Goal: Task Accomplishment & Management: Manage account settings

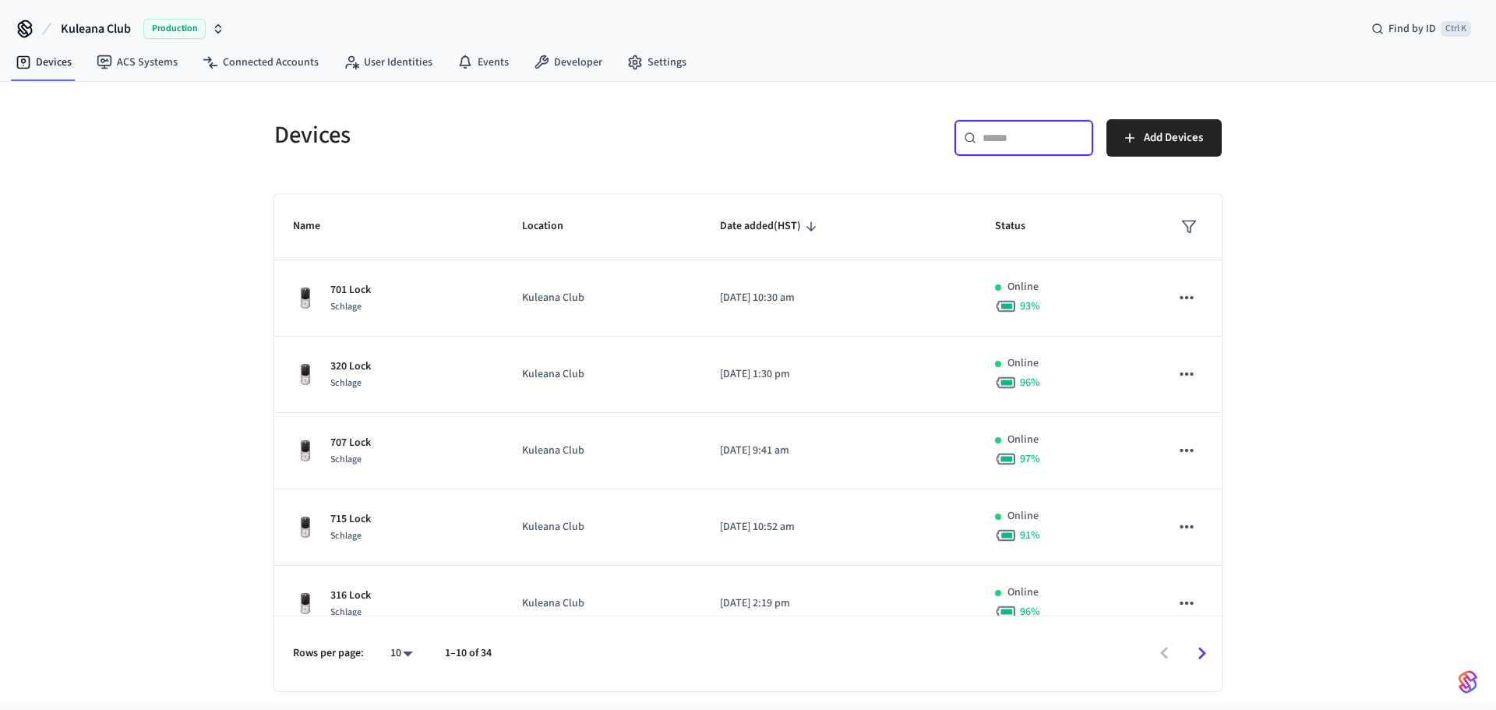
click at [1030, 138] on input "text" at bounding box center [1032, 138] width 101 height 16
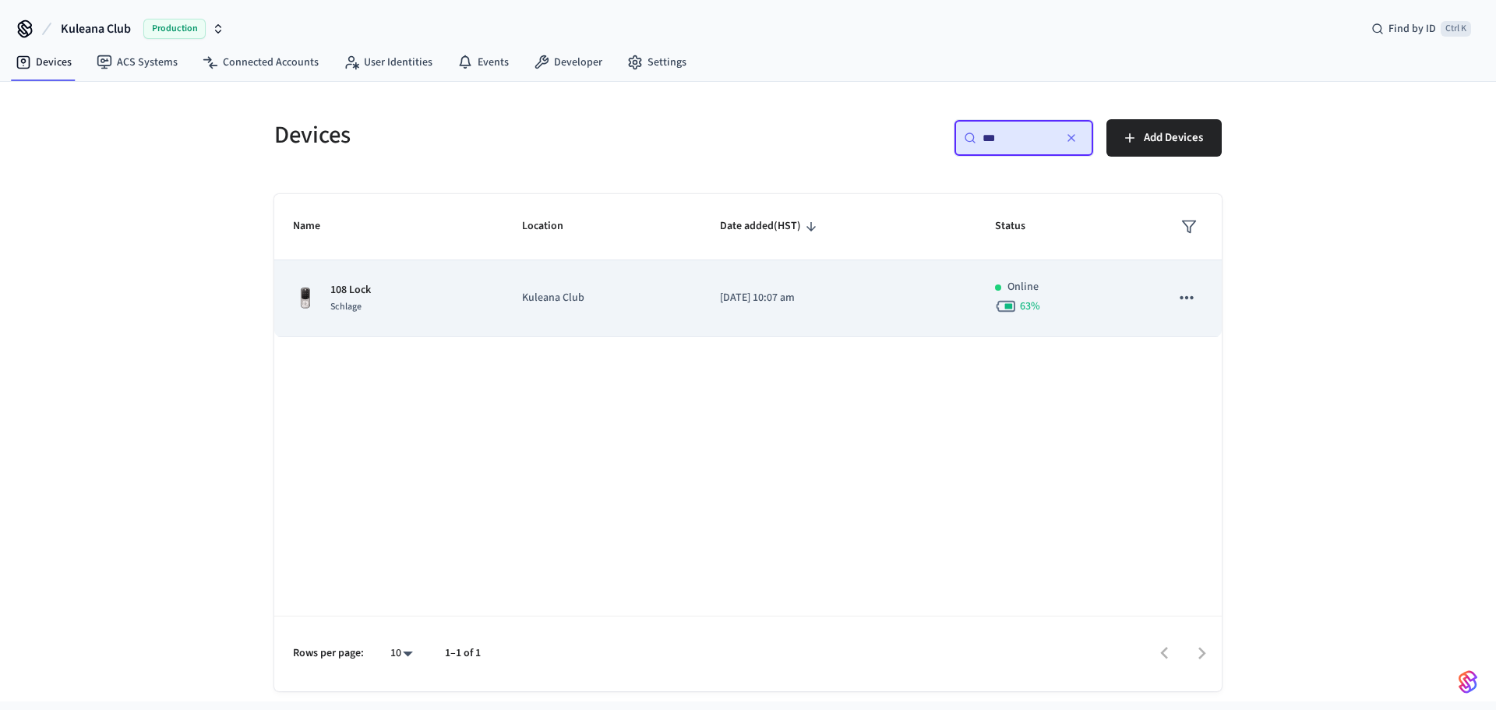
type input "***"
click at [816, 297] on p "[DATE] 10:07 am" at bounding box center [839, 298] width 238 height 16
click at [617, 297] on p "Kuleana Club" at bounding box center [602, 298] width 160 height 16
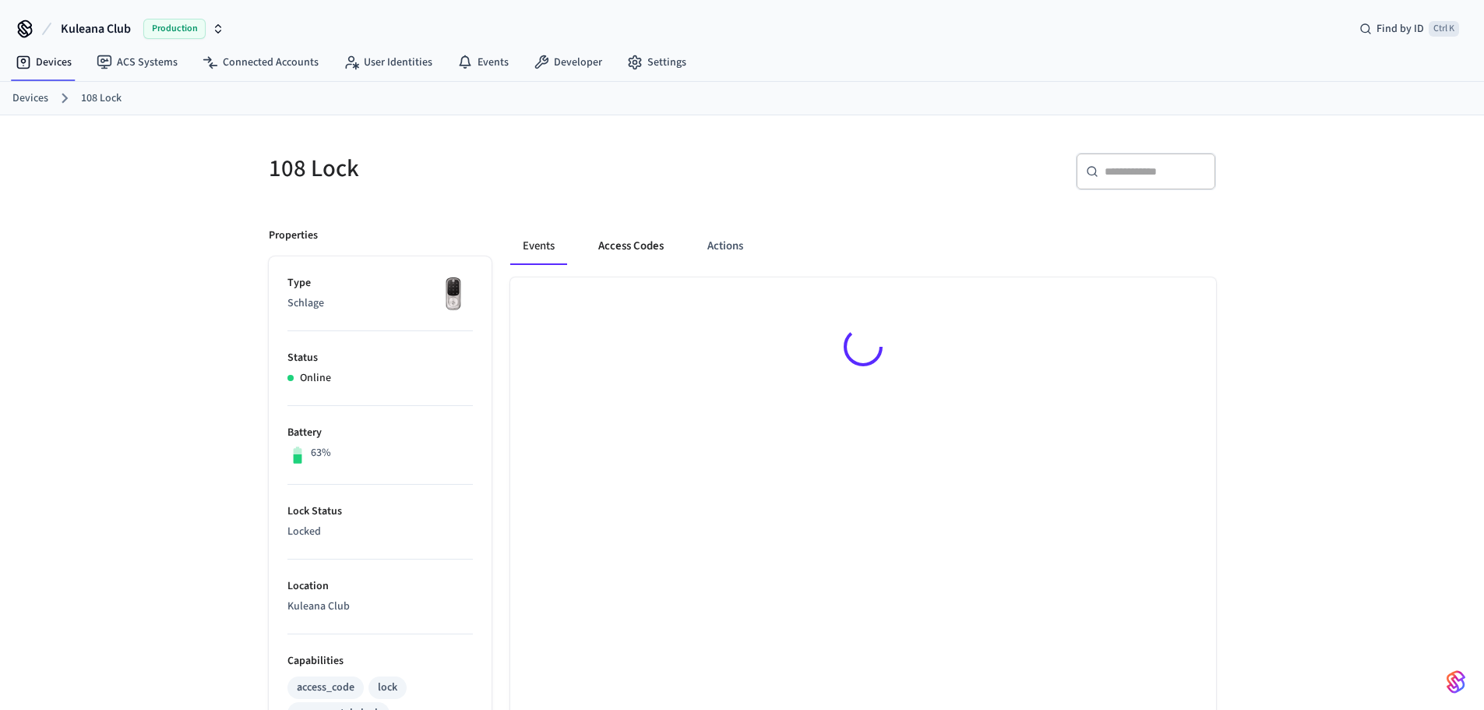
click at [629, 245] on button "Access Codes" at bounding box center [631, 245] width 90 height 37
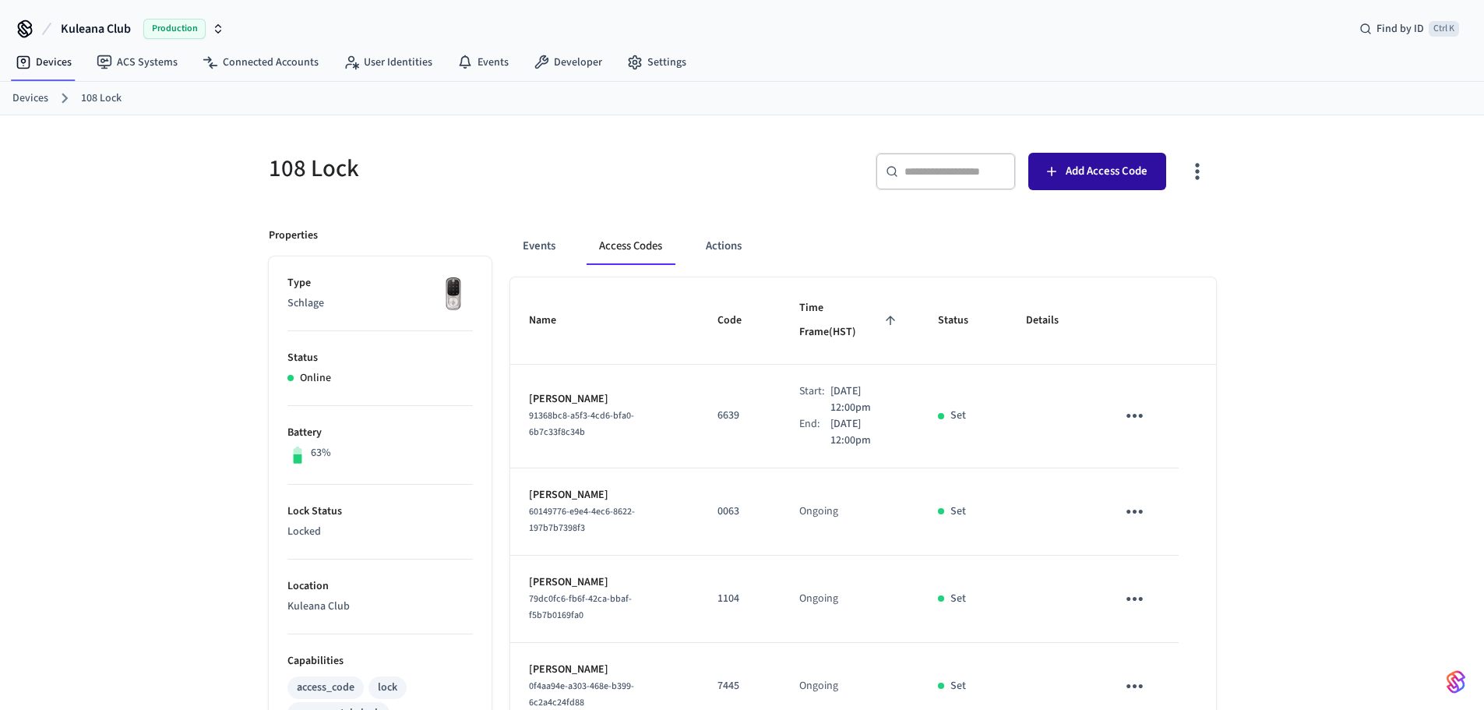
click at [1087, 169] on span "Add Access Code" at bounding box center [1107, 171] width 82 height 20
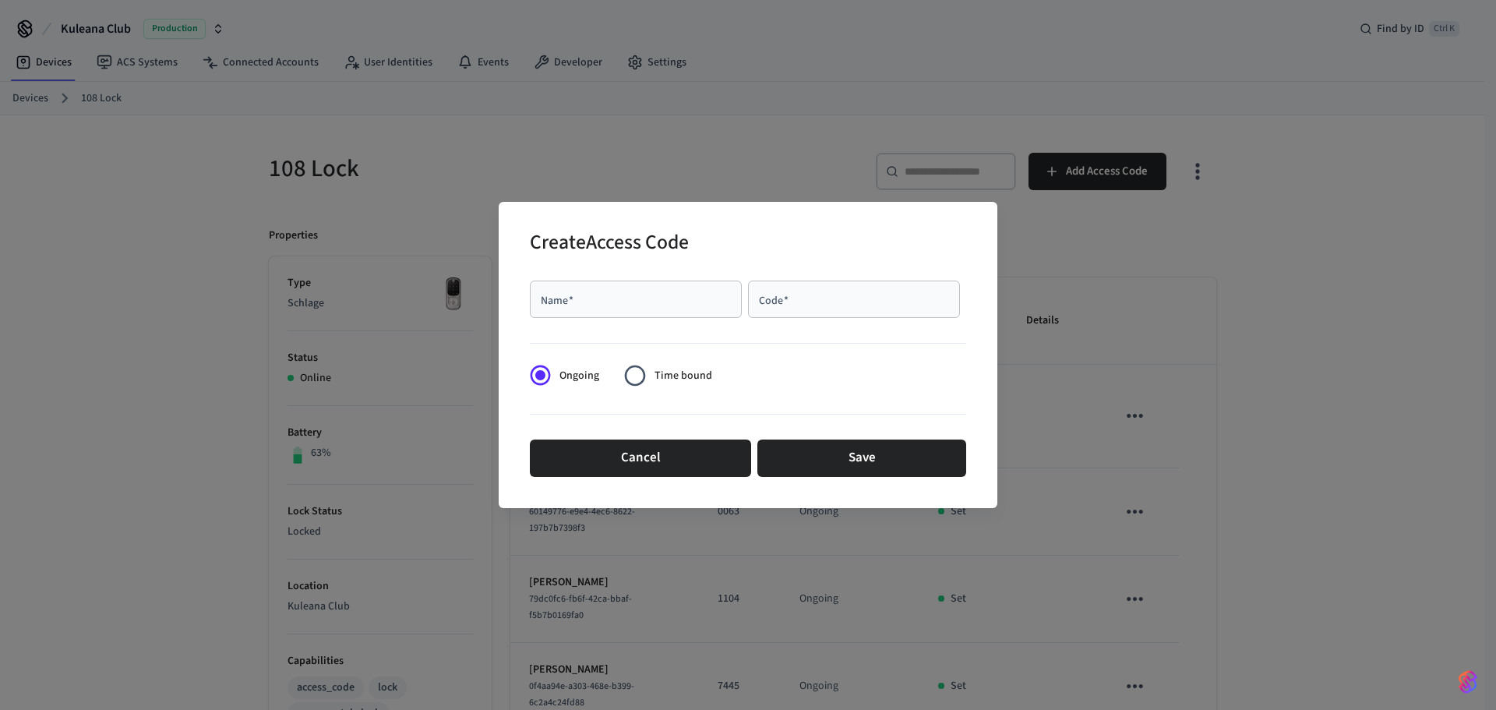
click at [618, 298] on input "Name   *" at bounding box center [635, 299] width 193 height 16
type input "*"
type input "****"
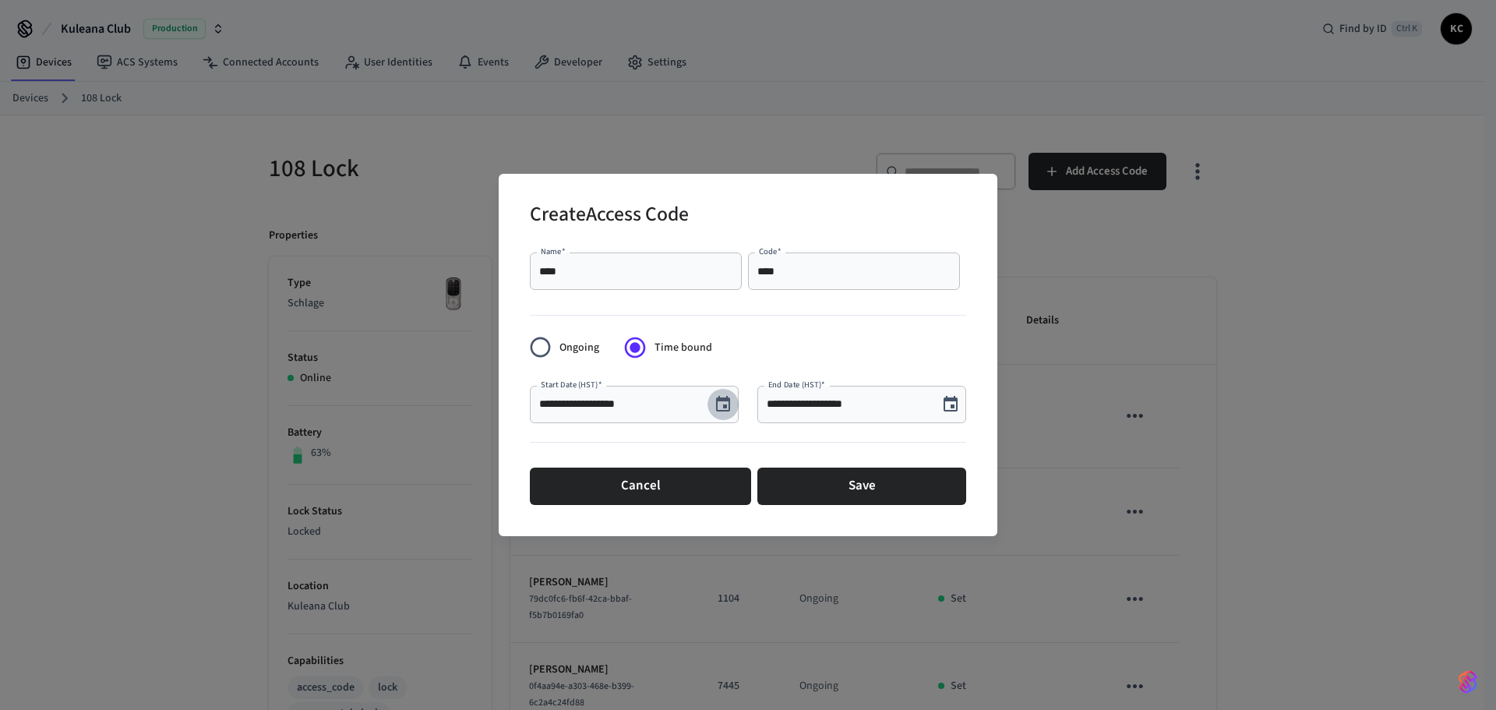
click at [727, 404] on icon "Choose date, selected date is Aug 19, 2025" at bounding box center [723, 404] width 14 height 16
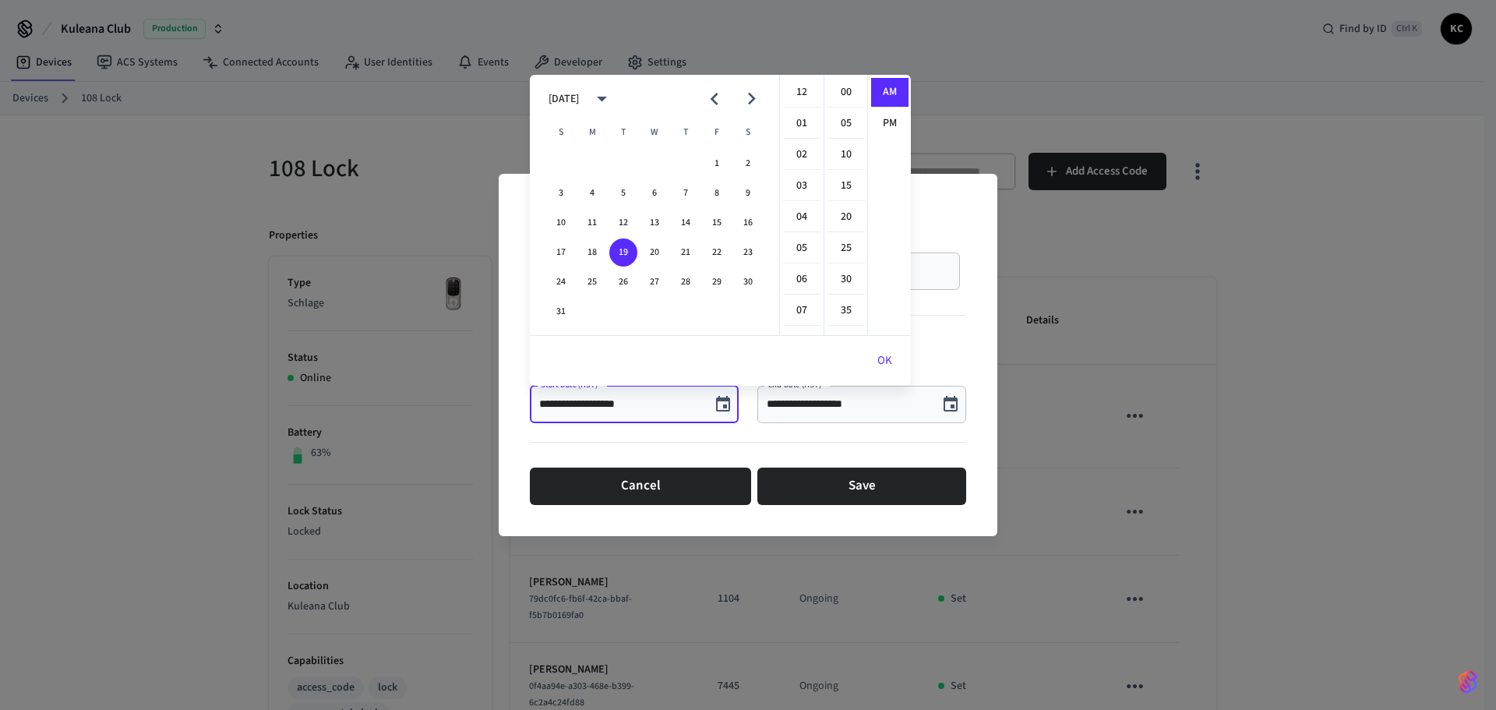
click at [802, 87] on li "12" at bounding box center [801, 93] width 37 height 30
click at [837, 90] on li "00" at bounding box center [845, 93] width 37 height 30
click at [880, 115] on li "PM" at bounding box center [889, 123] width 37 height 29
type input "**********"
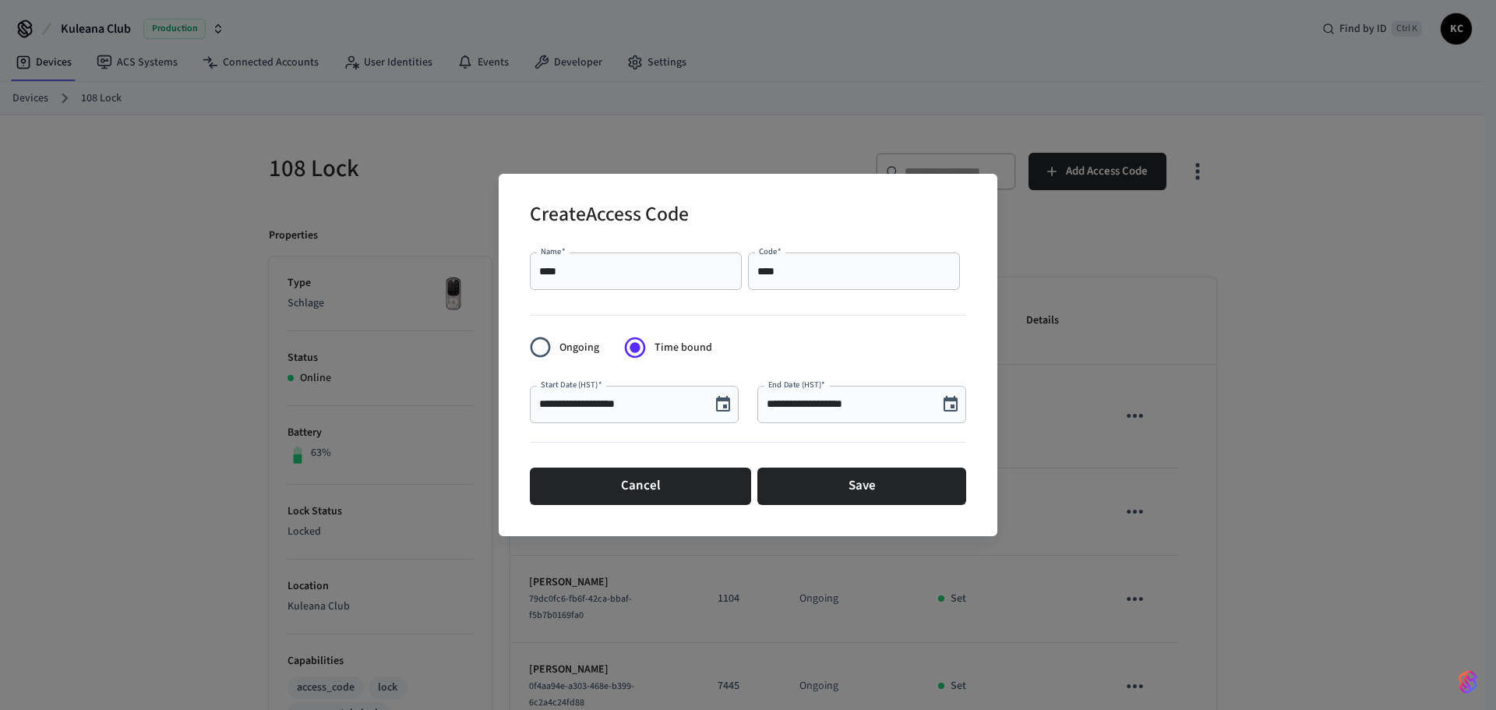
scroll to position [29, 0]
click at [951, 401] on icon "Choose date, selected date is Aug 19, 2025" at bounding box center [950, 404] width 19 height 19
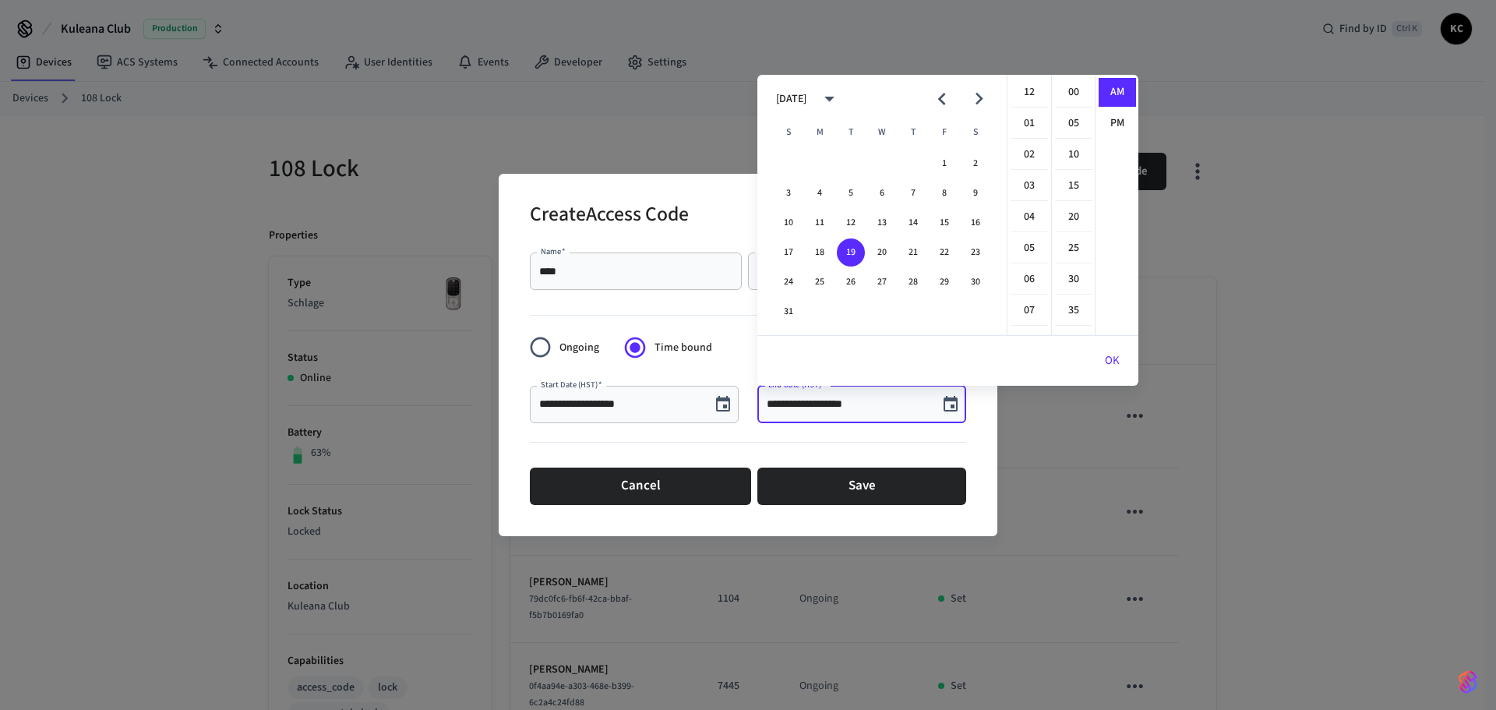
scroll to position [340, 0]
click at [950, 254] on button "22" at bounding box center [944, 252] width 28 height 28
click at [1031, 215] on li "09" at bounding box center [1028, 218] width 37 height 30
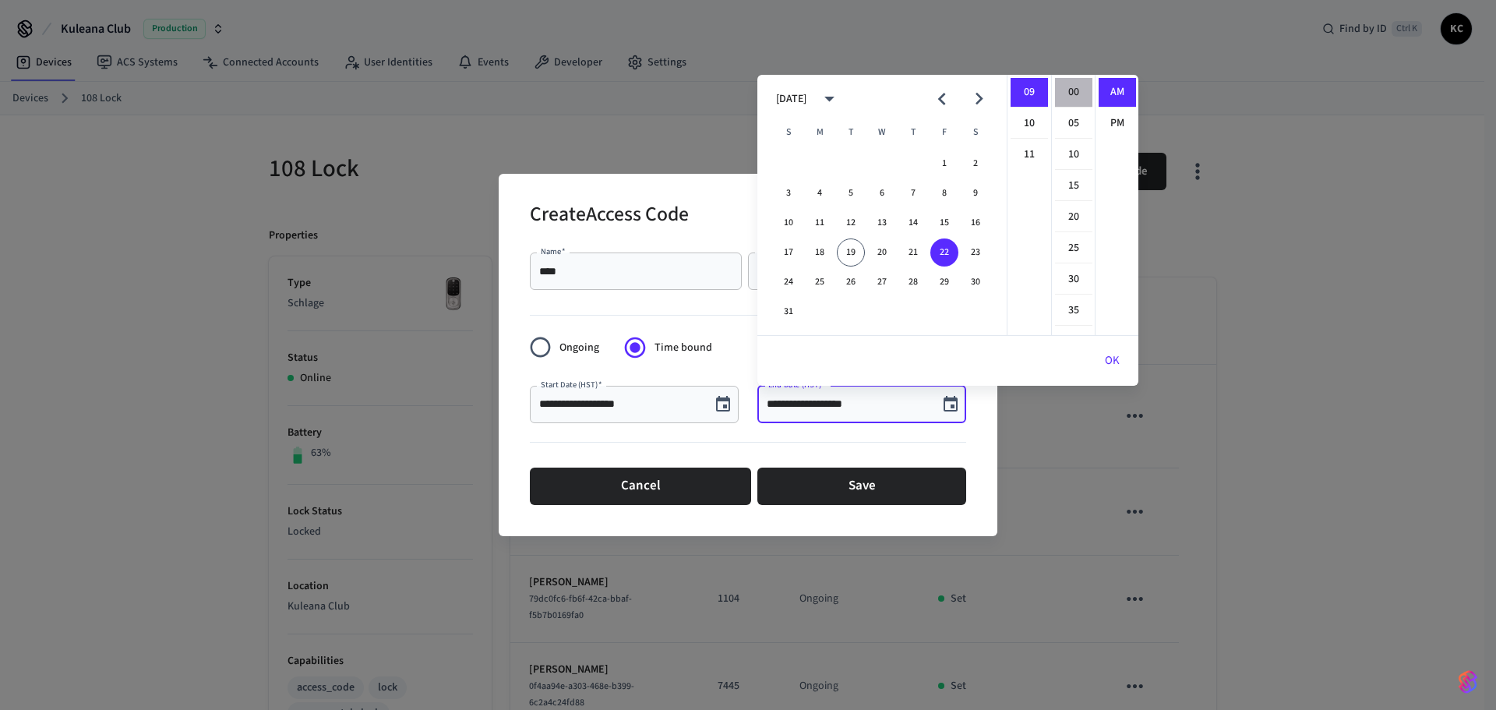
click at [1065, 94] on li "00" at bounding box center [1073, 93] width 37 height 30
click at [1113, 115] on li "PM" at bounding box center [1116, 123] width 37 height 29
type input "**********"
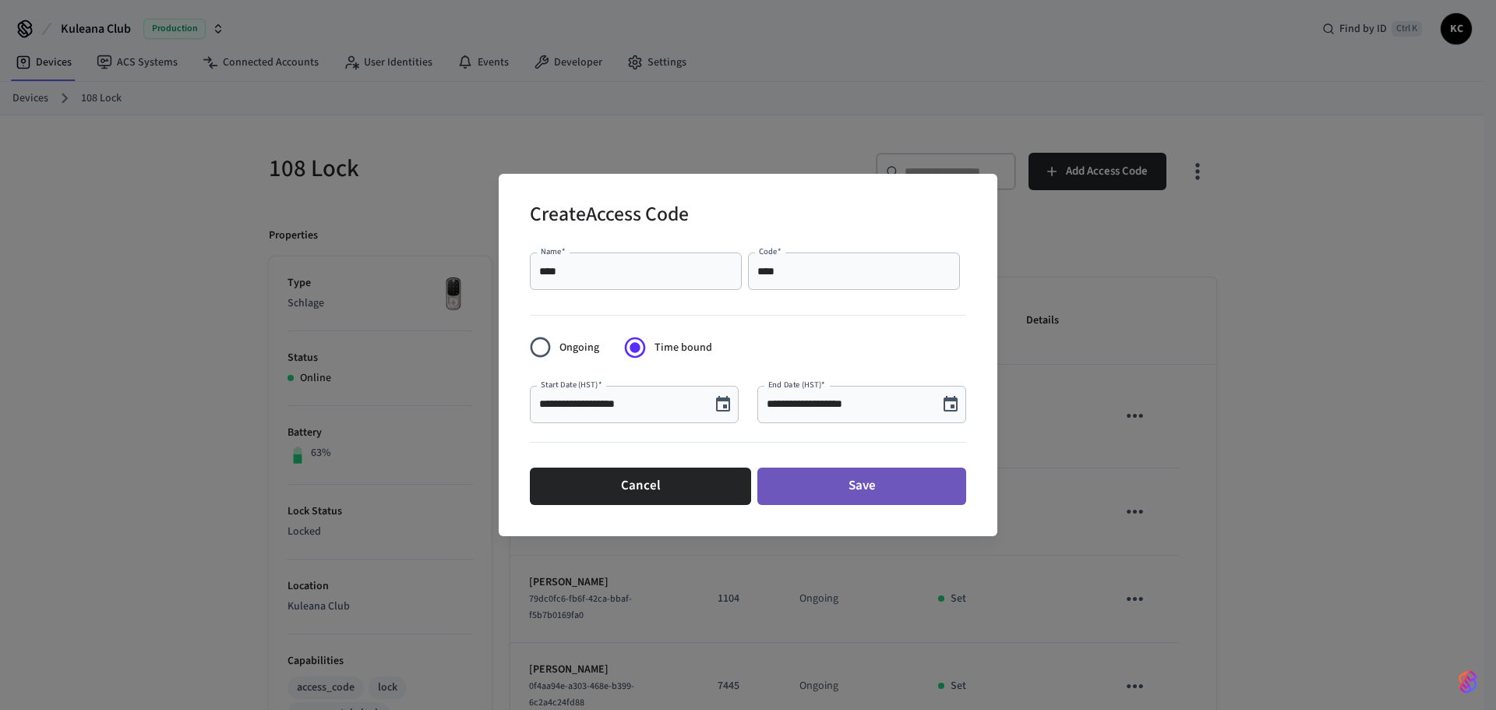
click at [859, 492] on button "Save" at bounding box center [861, 485] width 209 height 37
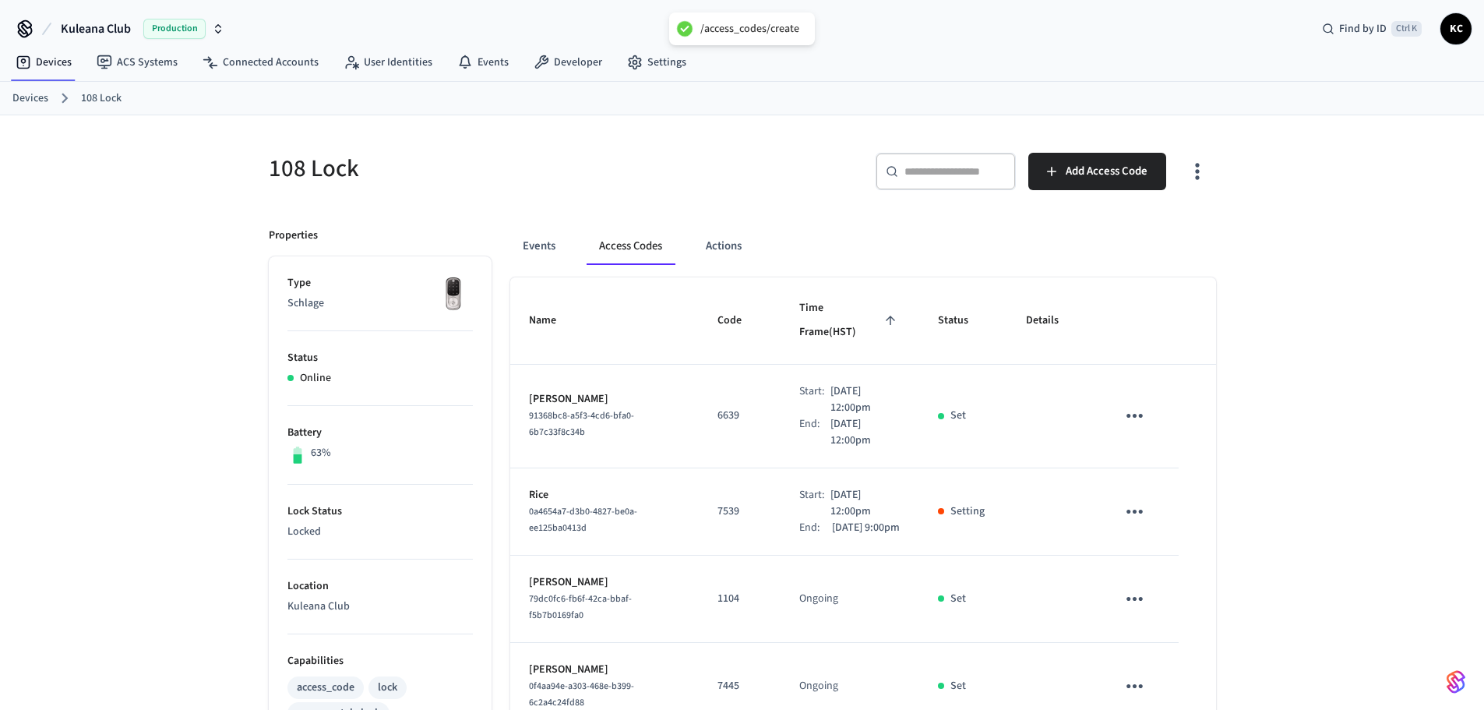
click at [29, 100] on link "Devices" at bounding box center [30, 98] width 36 height 16
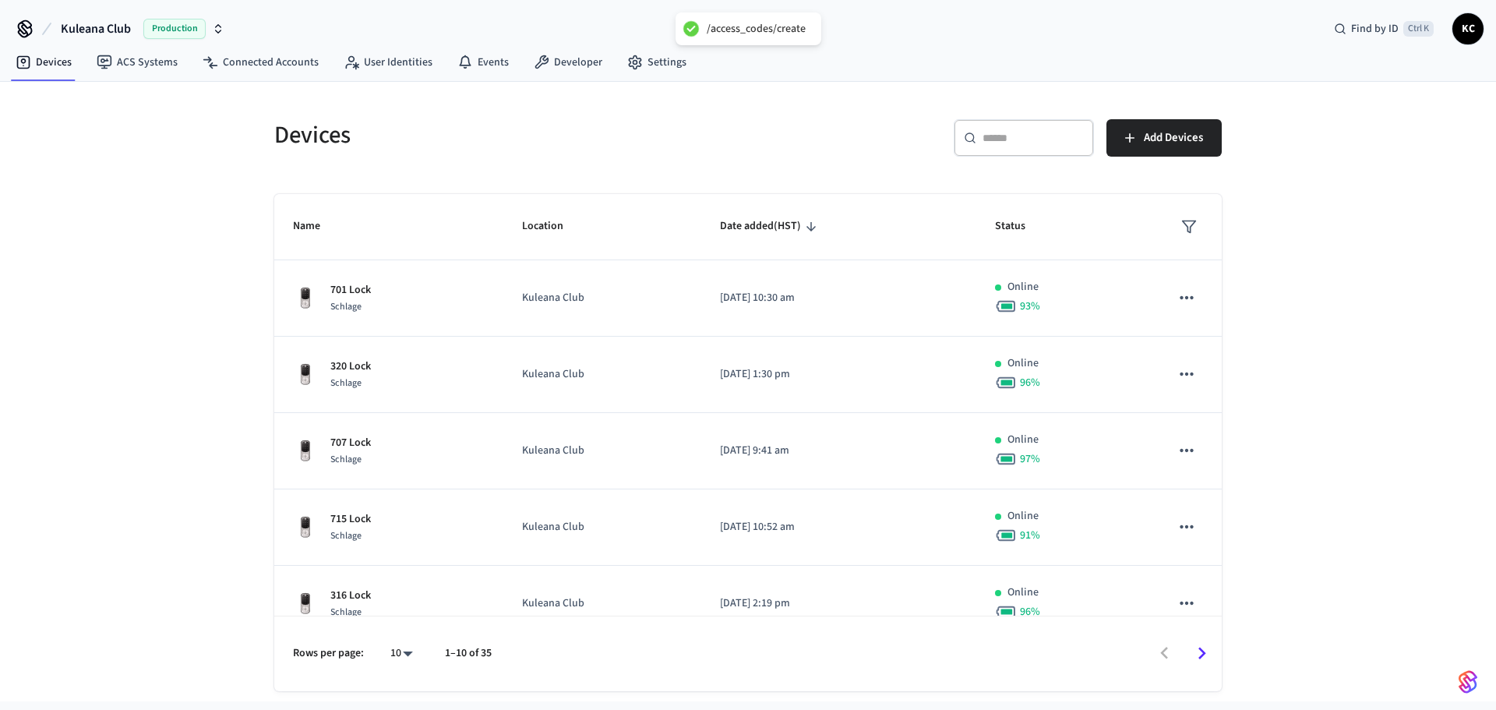
drag, startPoint x: 1000, startPoint y: 115, endPoint x: 999, endPoint y: 128, distance: 13.3
click at [999, 115] on div "​ ​ Add Devices" at bounding box center [979, 134] width 483 height 69
click at [1001, 135] on input "text" at bounding box center [1032, 138] width 101 height 16
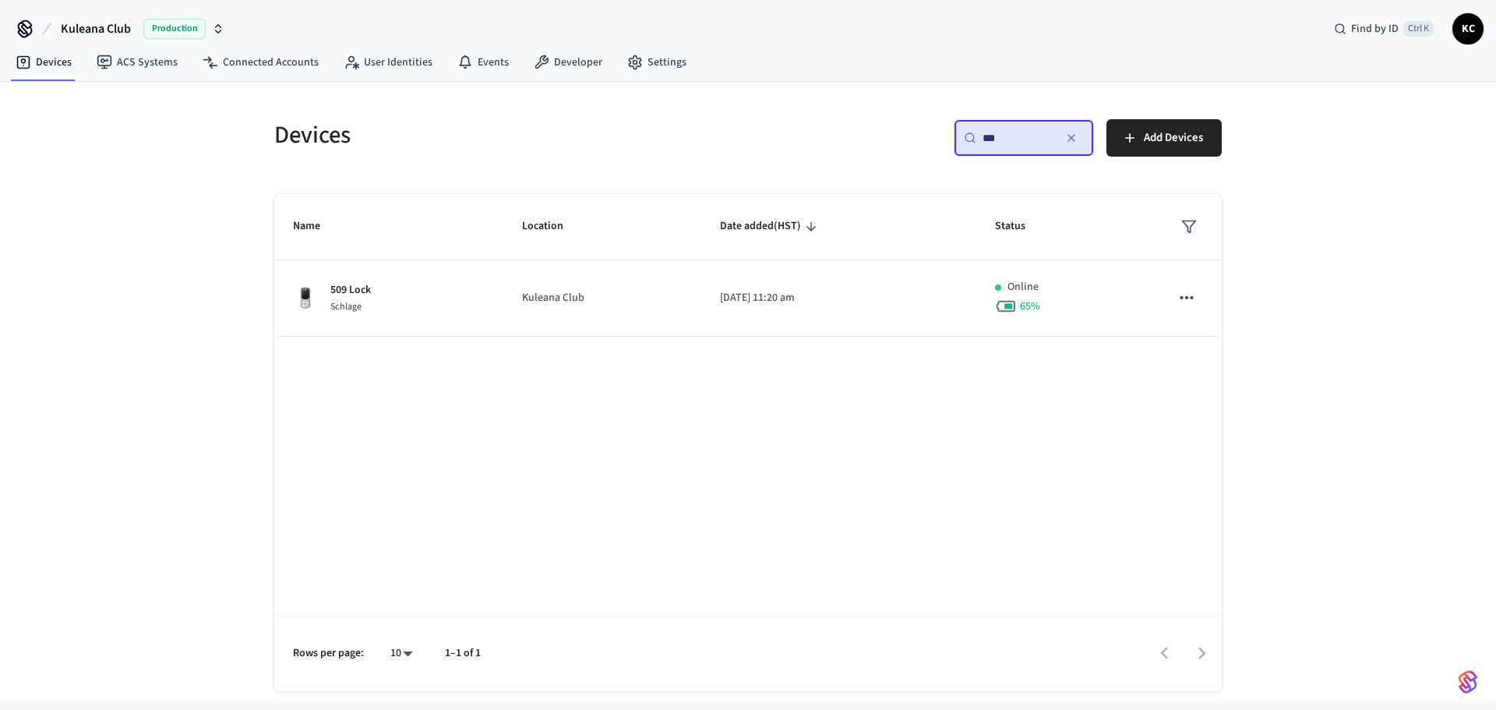
type input "***"
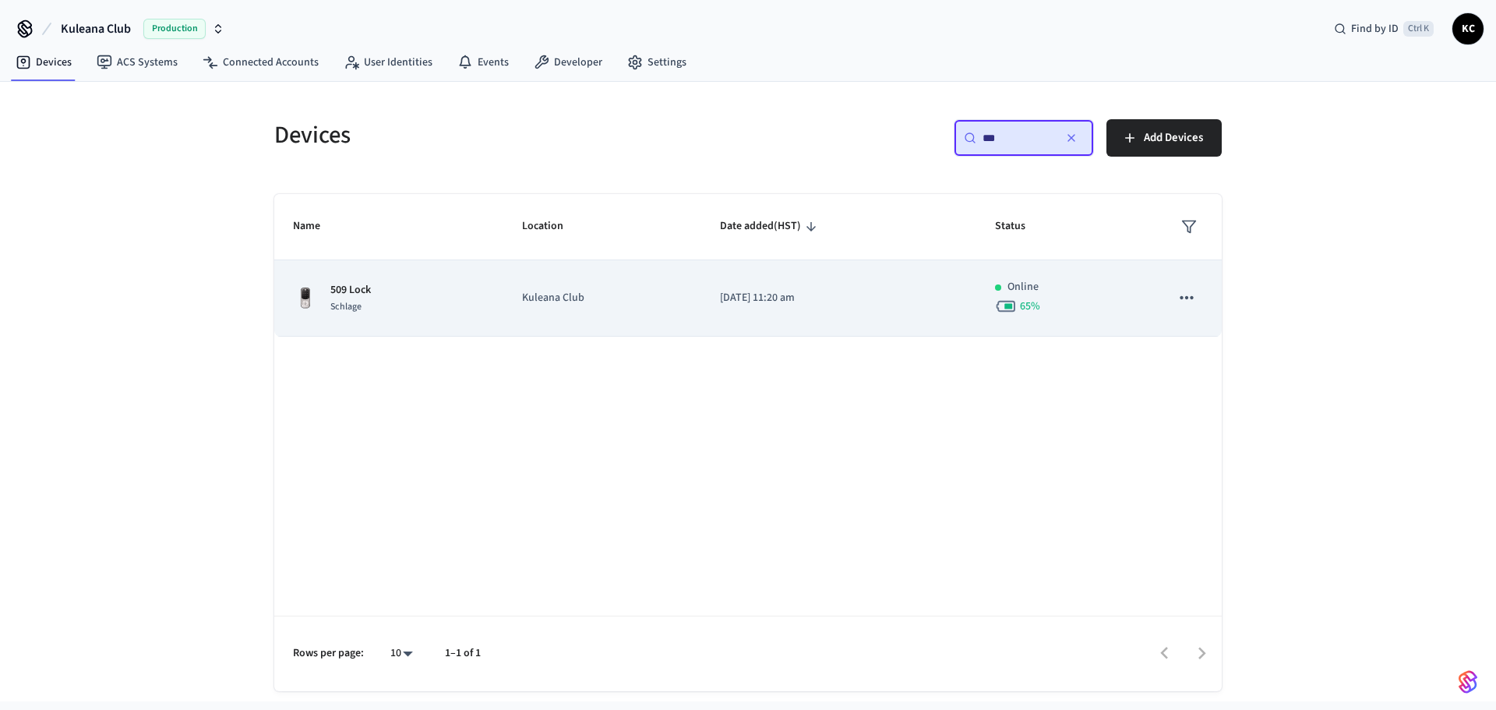
click at [663, 319] on td "Kuleana Club" at bounding box center [602, 298] width 198 height 76
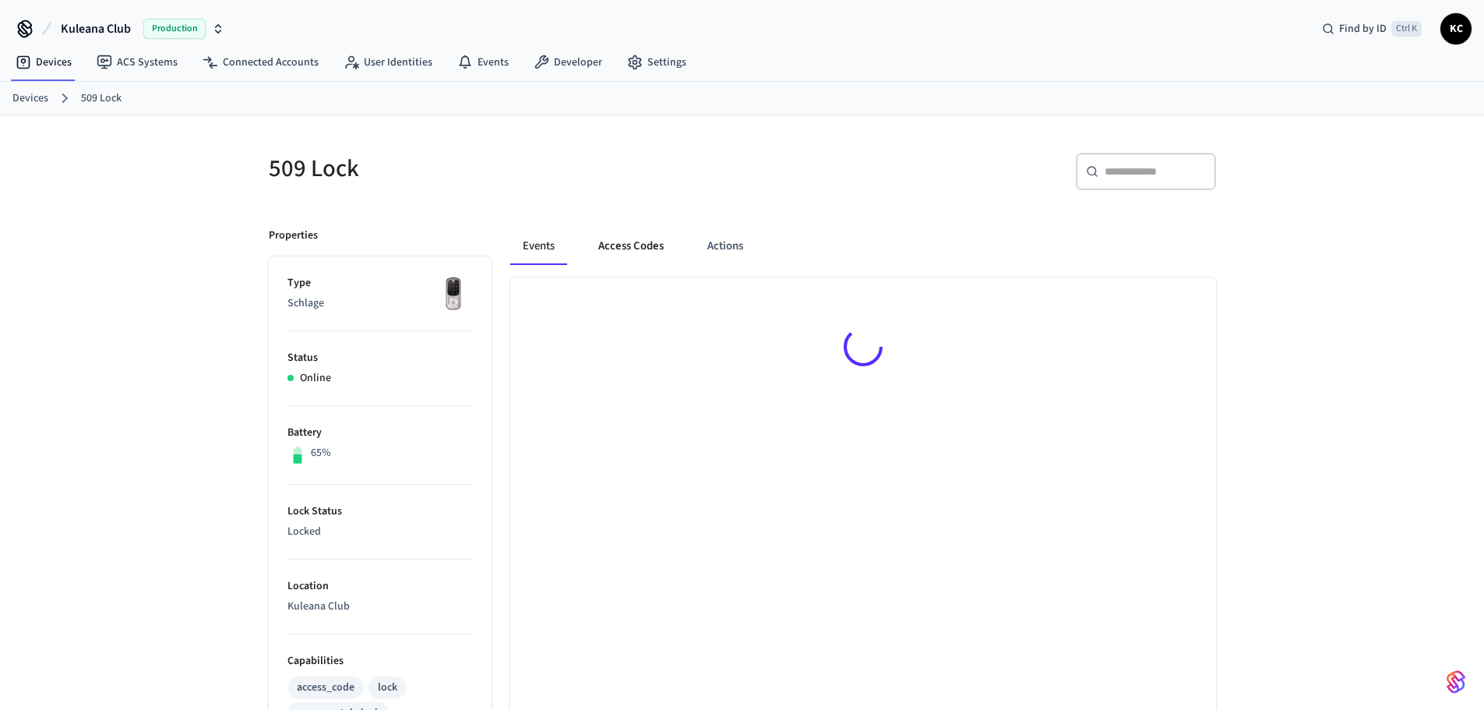
click at [626, 237] on button "Access Codes" at bounding box center [631, 245] width 90 height 37
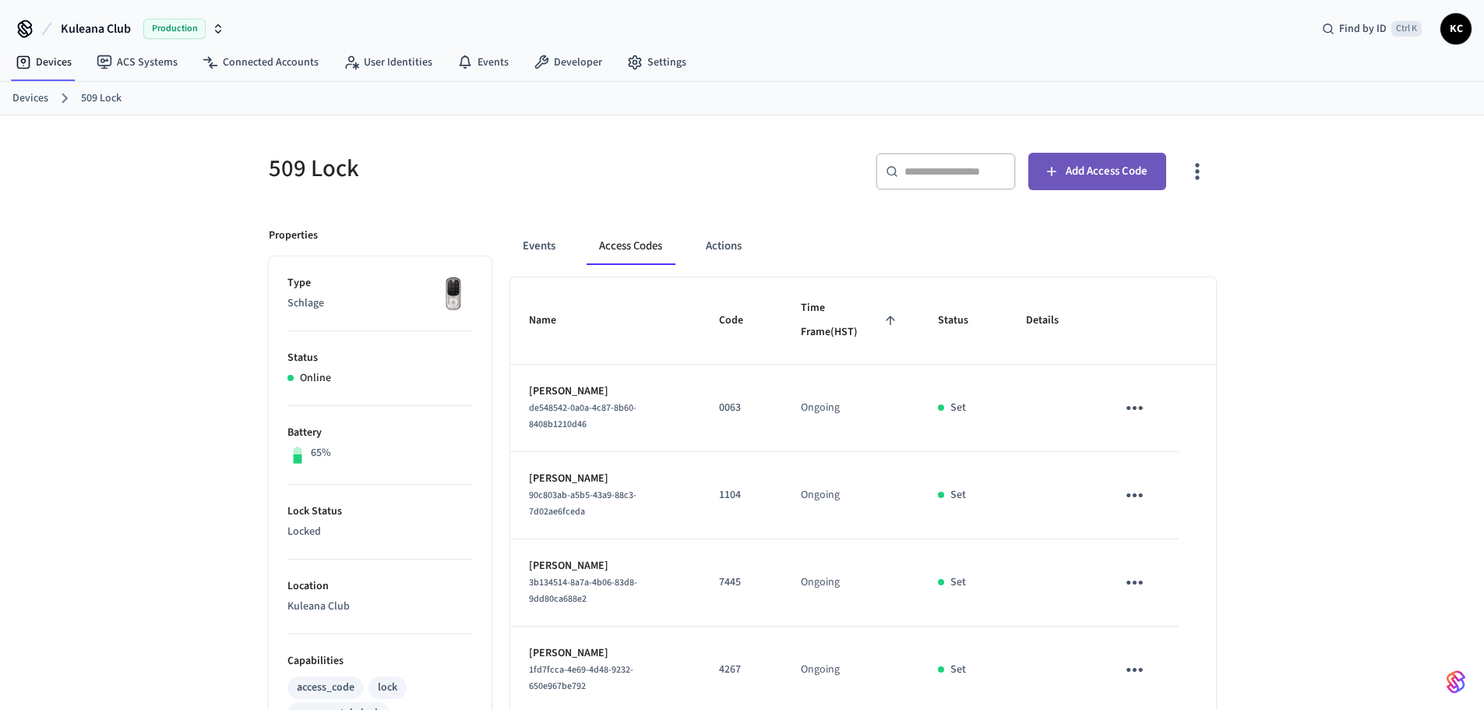
click at [1072, 155] on button "Add Access Code" at bounding box center [1097, 171] width 138 height 37
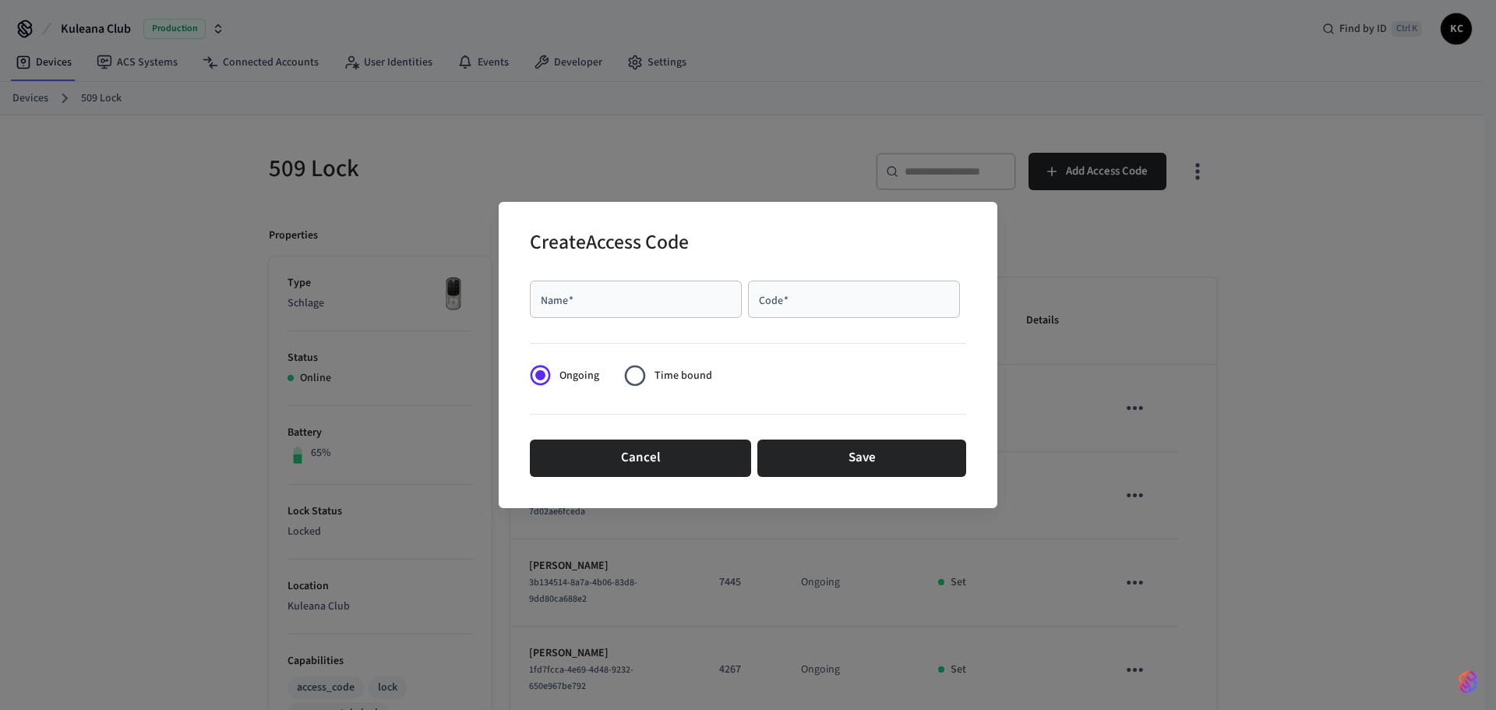
click at [611, 306] on input "Name   *" at bounding box center [635, 299] width 193 height 16
type input "****"
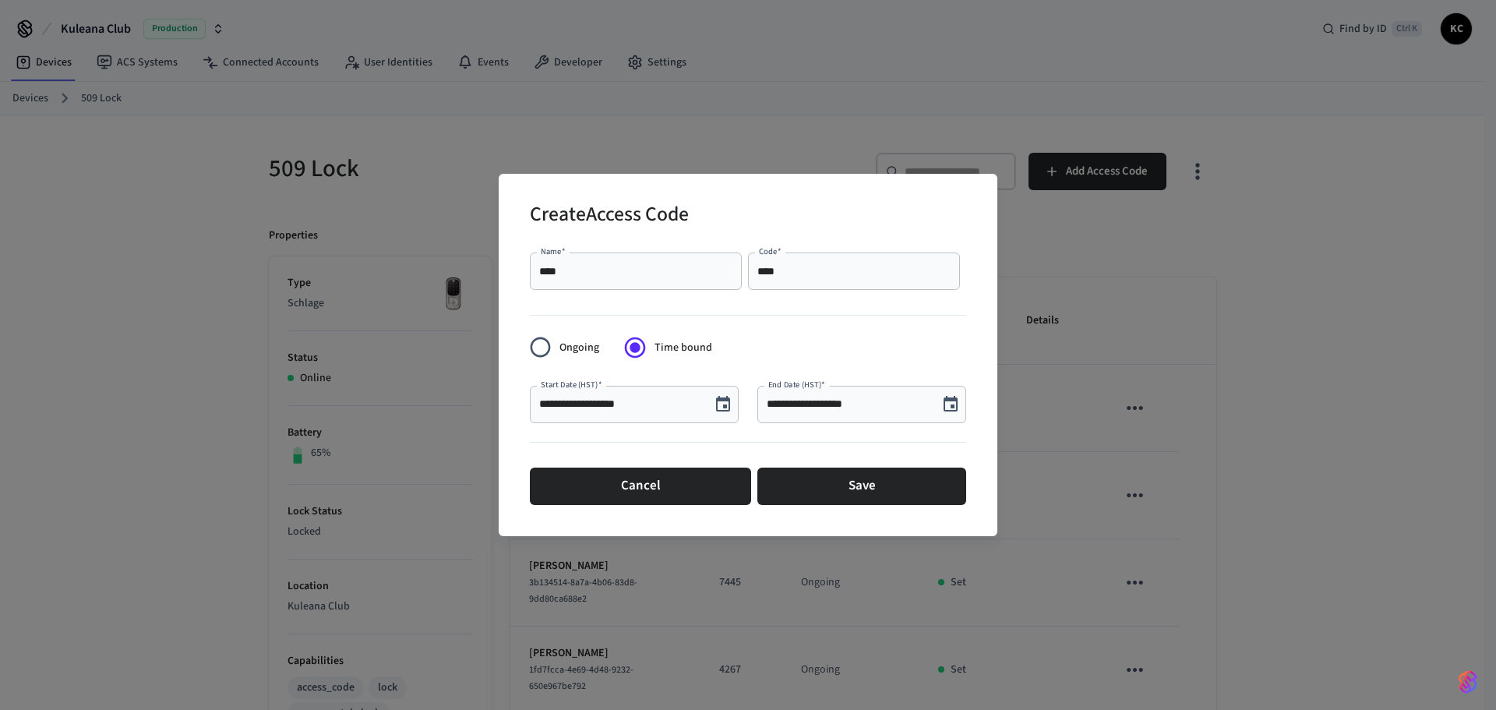
click at [724, 407] on icon "Choose date, selected date is Aug 19, 2025" at bounding box center [723, 404] width 14 height 16
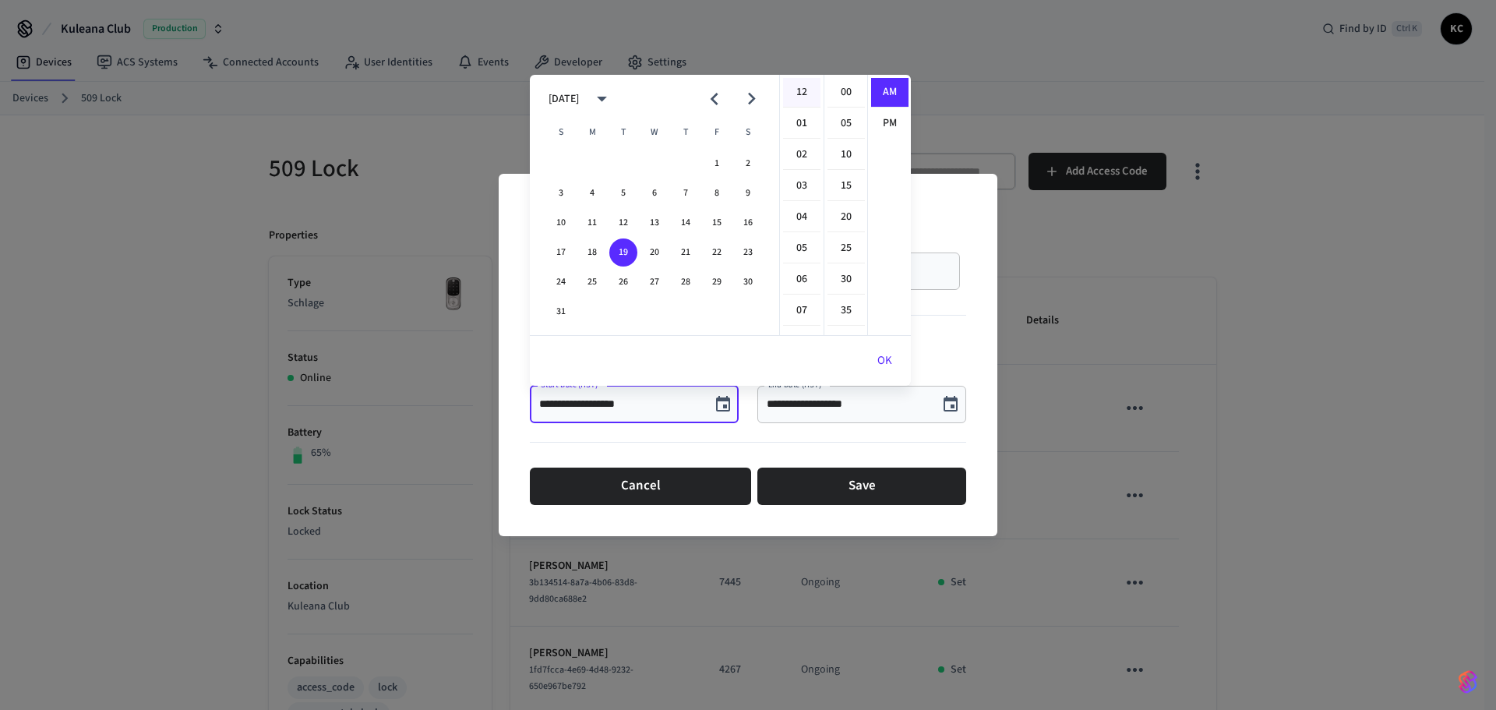
click at [790, 91] on li "12" at bounding box center [801, 93] width 37 height 30
click at [846, 90] on li "00" at bounding box center [845, 93] width 37 height 30
click at [885, 119] on li "PM" at bounding box center [889, 123] width 37 height 29
type input "**********"
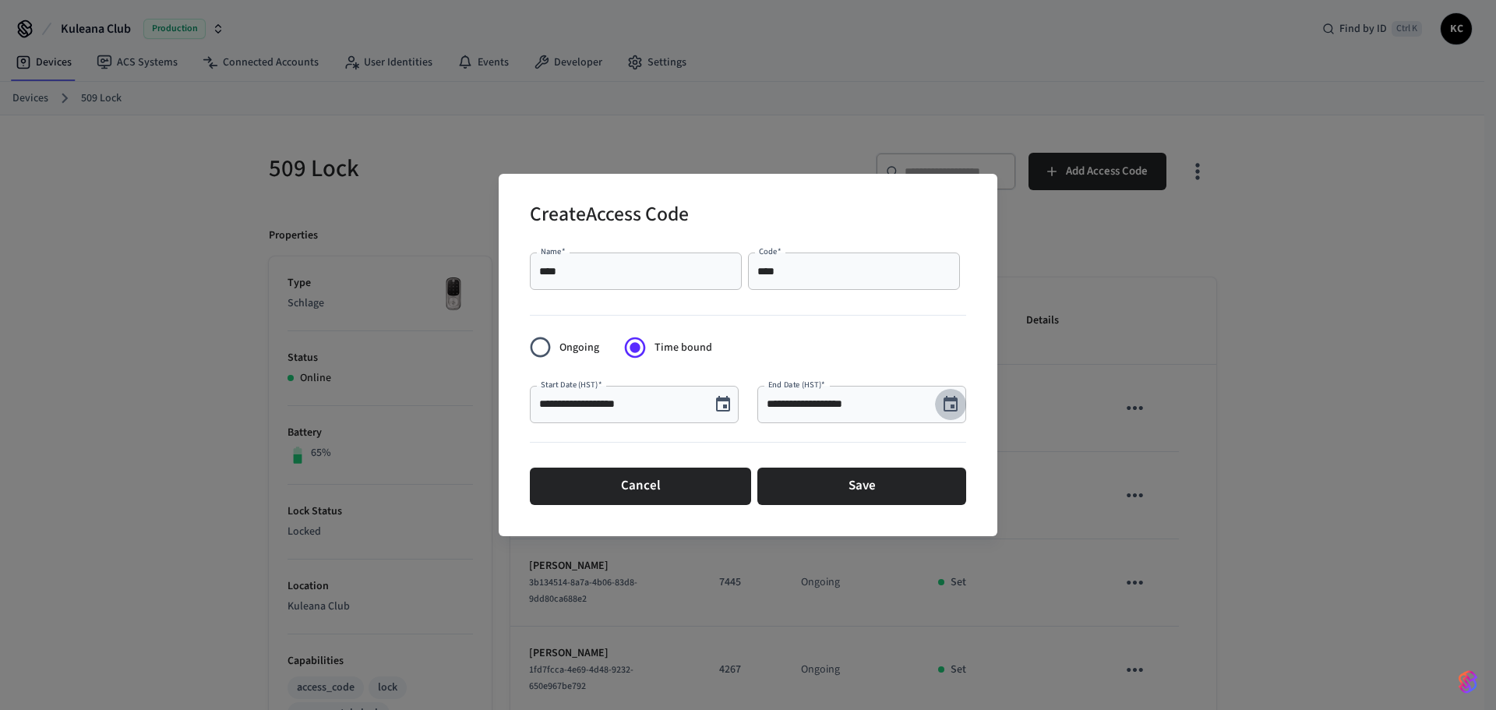
click at [962, 401] on button "Choose date, selected date is Aug 19, 2025" at bounding box center [950, 404] width 31 height 31
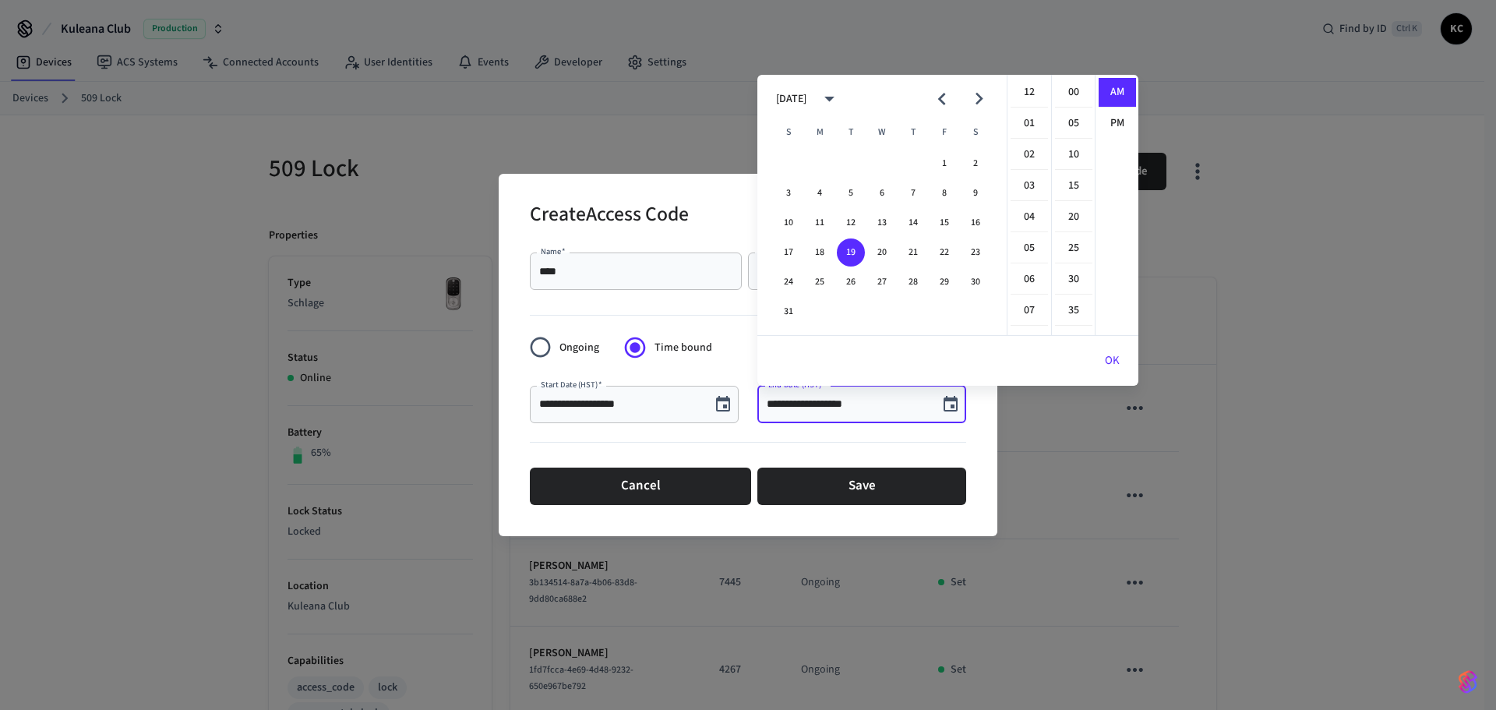
scroll to position [340, 0]
click at [944, 256] on button "22" at bounding box center [944, 252] width 28 height 28
click at [1027, 81] on li "12" at bounding box center [1028, 93] width 37 height 30
click at [1060, 90] on li "00" at bounding box center [1073, 93] width 37 height 30
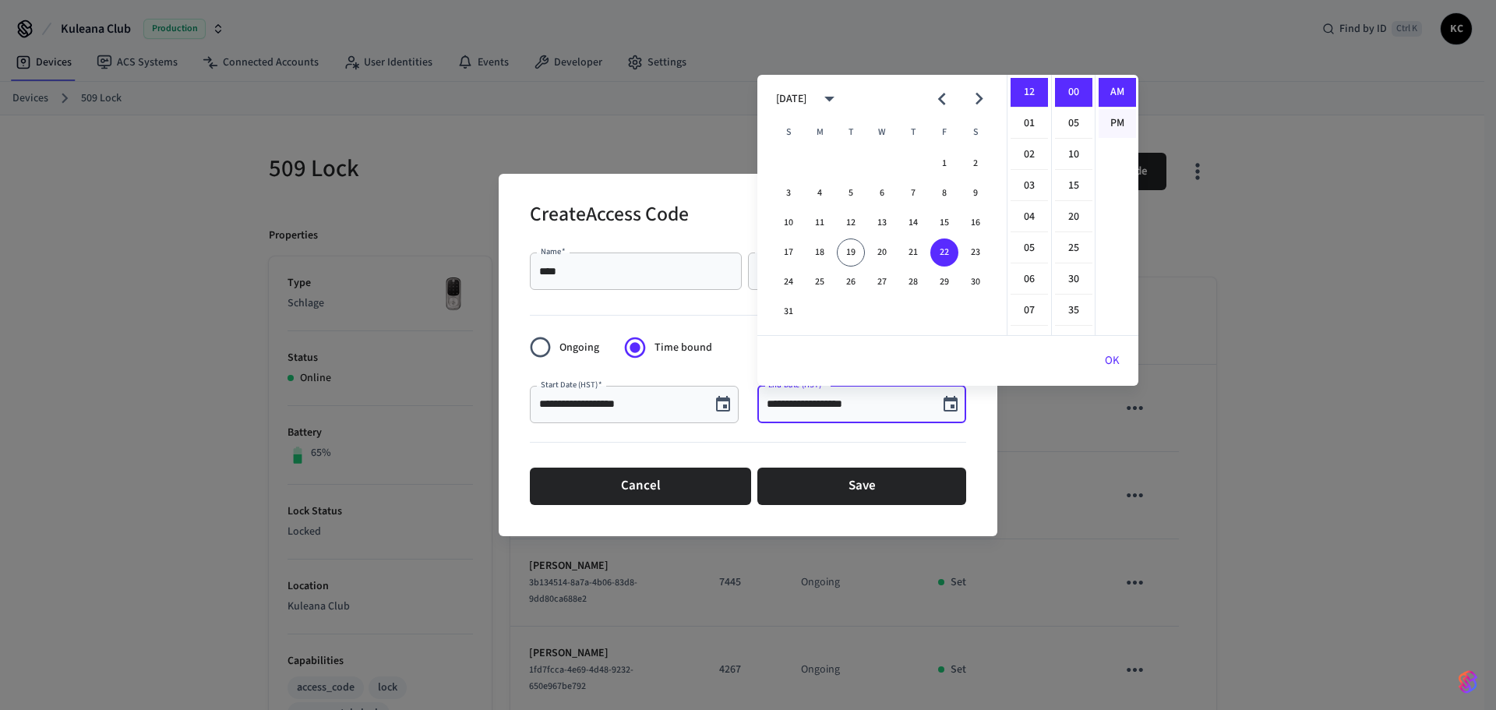
click at [1103, 116] on li "PM" at bounding box center [1116, 123] width 37 height 29
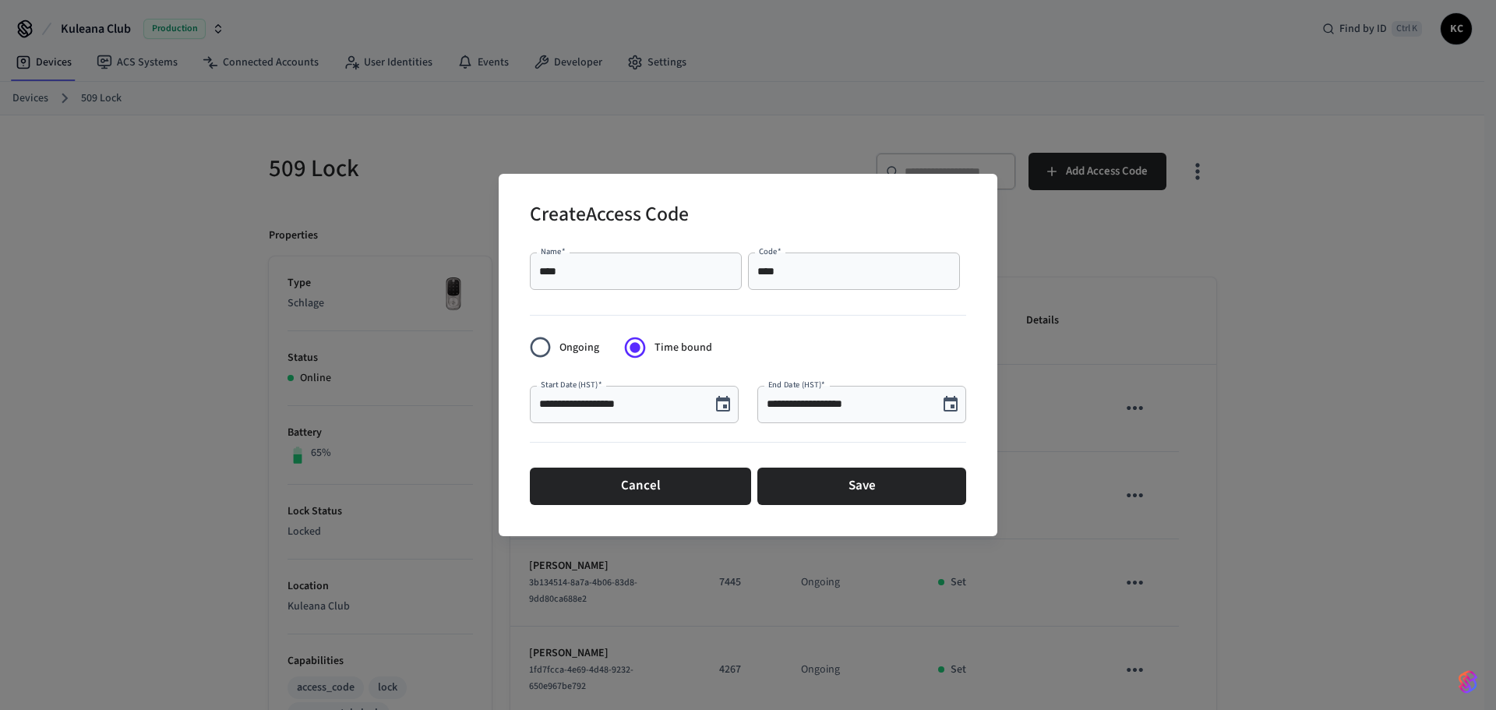
type input "**********"
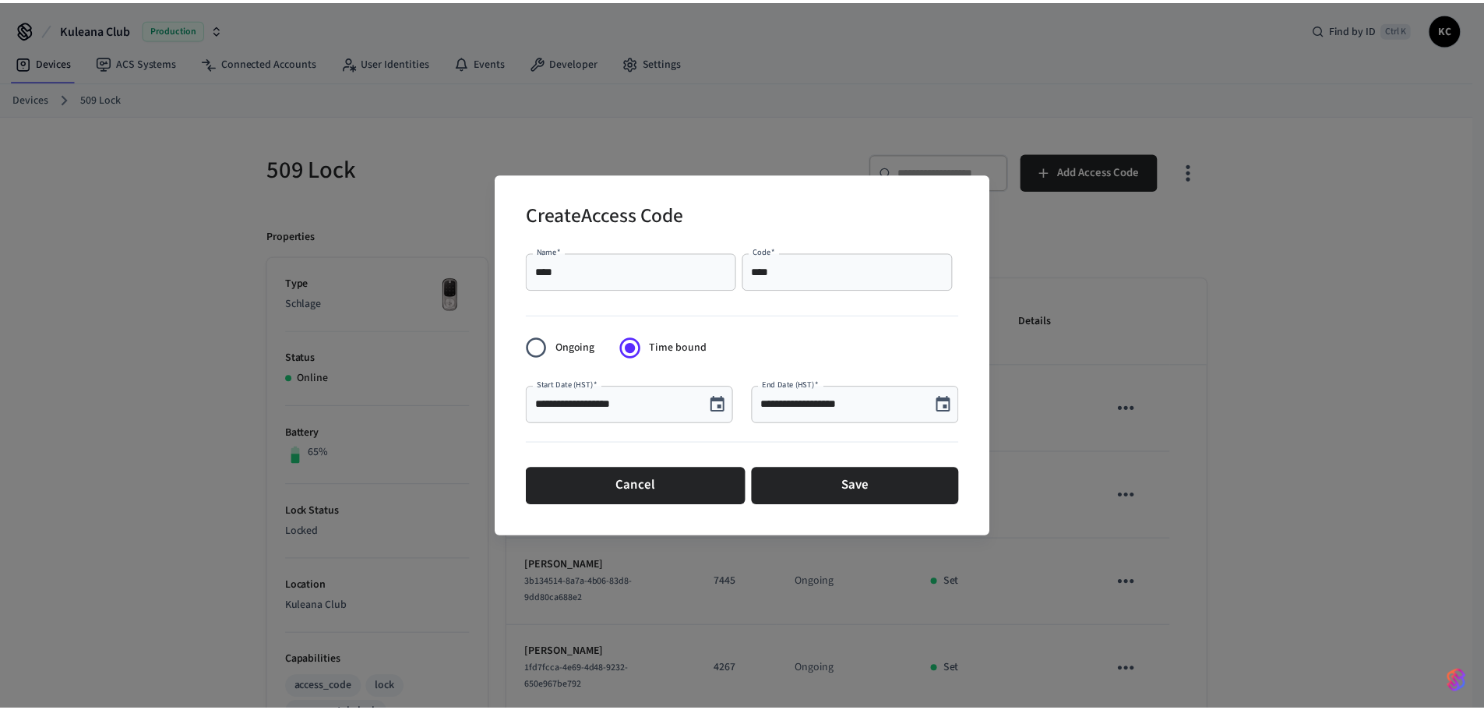
scroll to position [29, 0]
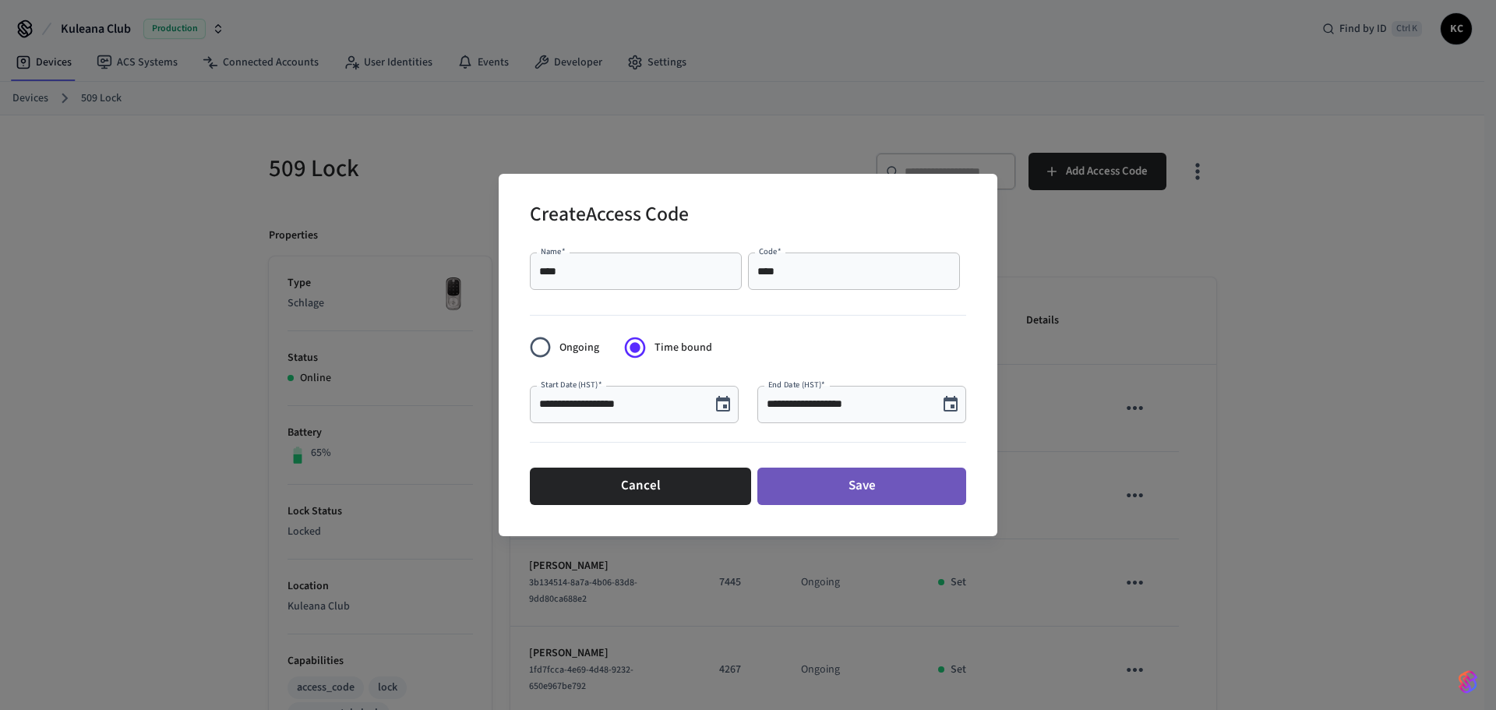
click at [821, 482] on button "Save" at bounding box center [861, 485] width 209 height 37
